Goal: Information Seeking & Learning: Learn about a topic

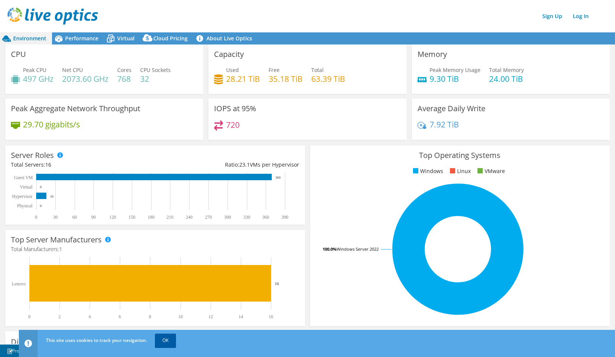
click at [164, 341] on link "OK" at bounding box center [165, 340] width 21 height 14
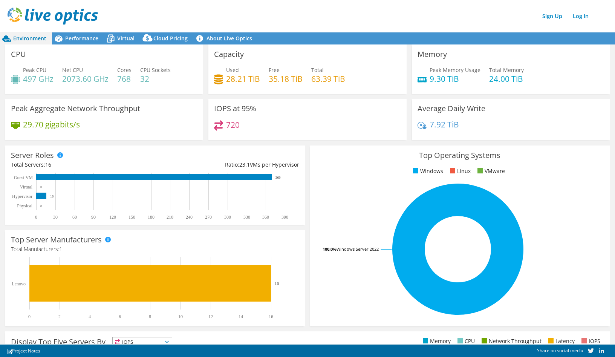
click at [160, 4] on header "Sign Up Log In" at bounding box center [315, 16] width 630 height 32
click at [127, 37] on span "Virtual" at bounding box center [125, 38] width 17 height 7
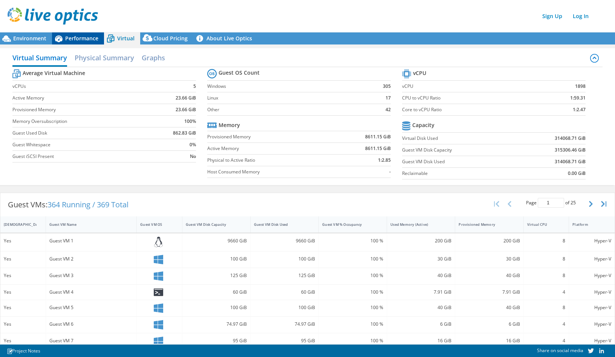
click at [83, 41] on span "Performance" at bounding box center [81, 38] width 33 height 7
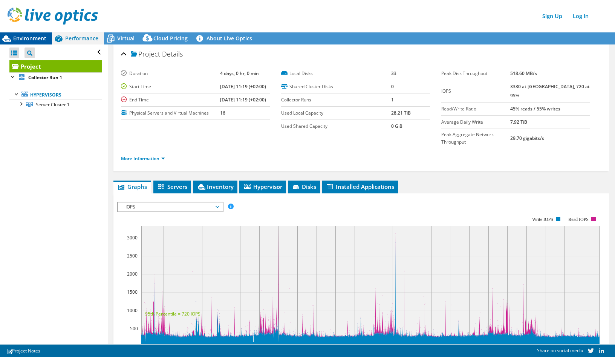
click at [24, 34] on div "Environment" at bounding box center [26, 38] width 52 height 12
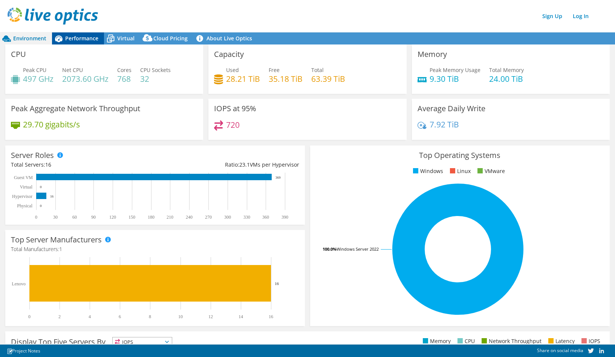
click at [82, 34] on div "Performance" at bounding box center [78, 38] width 52 height 12
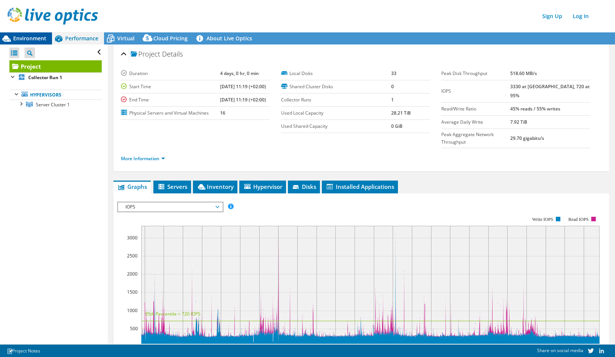
click at [27, 36] on span "Environment" at bounding box center [29, 38] width 33 height 7
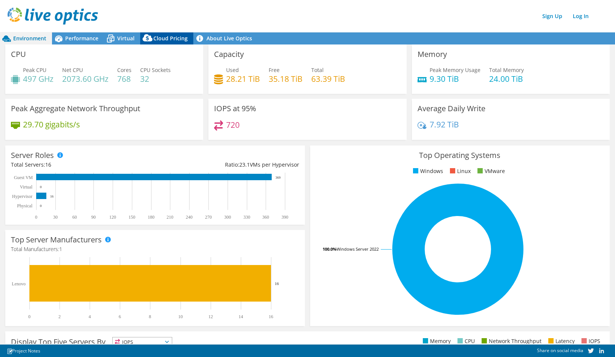
click at [167, 36] on span "Cloud Pricing" at bounding box center [170, 38] width 34 height 7
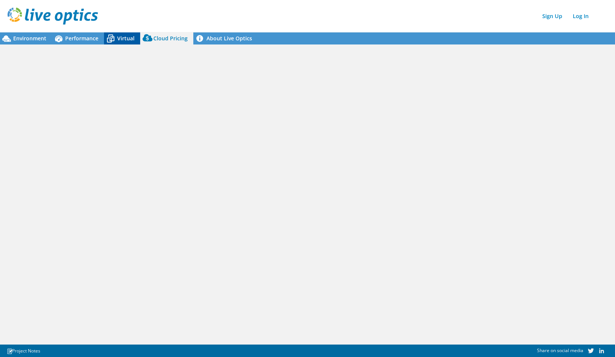
click at [124, 35] on span "Virtual" at bounding box center [125, 38] width 17 height 7
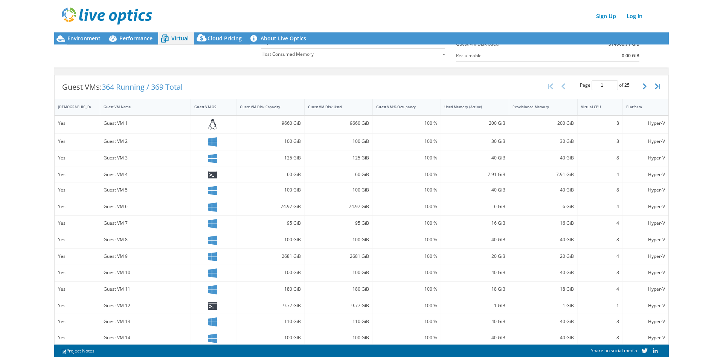
scroll to position [128, 0]
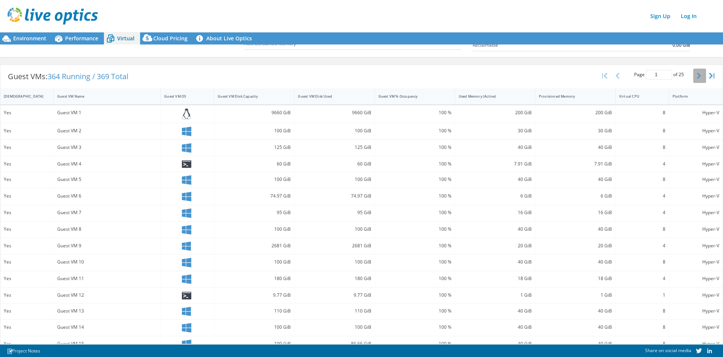
click at [614, 73] on button "button" at bounding box center [700, 76] width 13 height 14
type input "2"
drag, startPoint x: 653, startPoint y: 124, endPoint x: 553, endPoint y: 121, distance: 99.5
click at [614, 122] on div "8" at bounding box center [642, 130] width 53 height 16
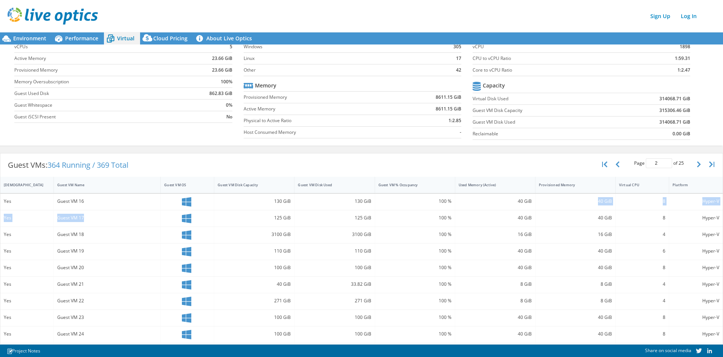
scroll to position [0, 0]
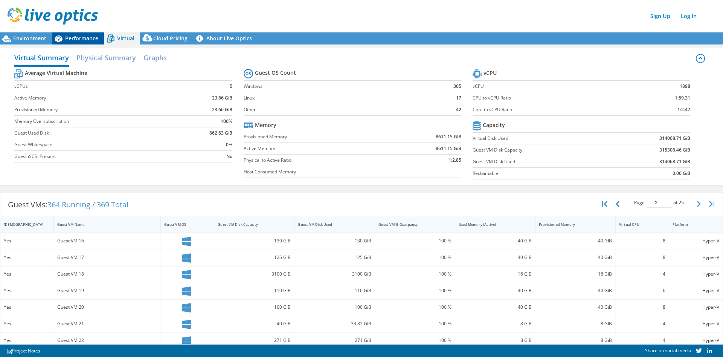
click at [86, 42] on div "Performance" at bounding box center [78, 38] width 52 height 12
